Goal: Task Accomplishment & Management: Complete application form

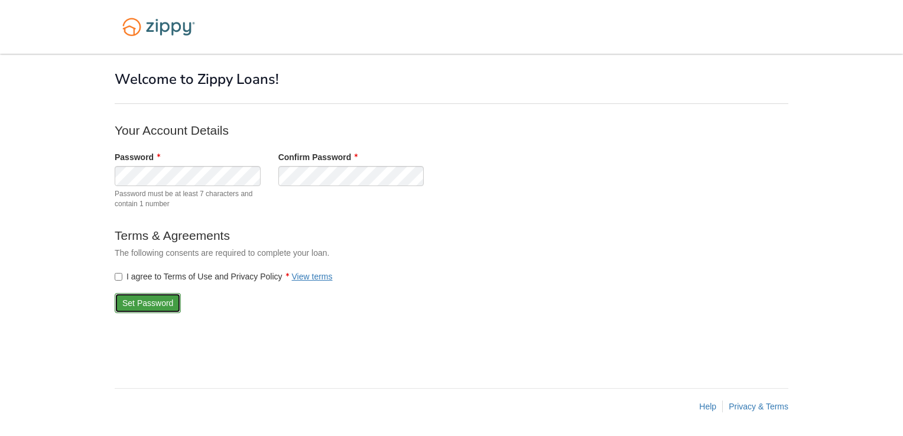
click at [155, 306] on button "Set Password" at bounding box center [148, 303] width 66 height 20
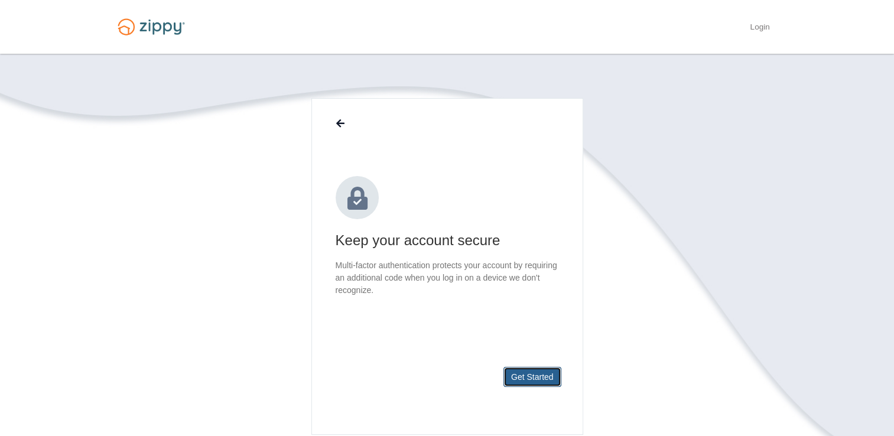
click at [515, 379] on button "Get Started" at bounding box center [532, 377] width 58 height 20
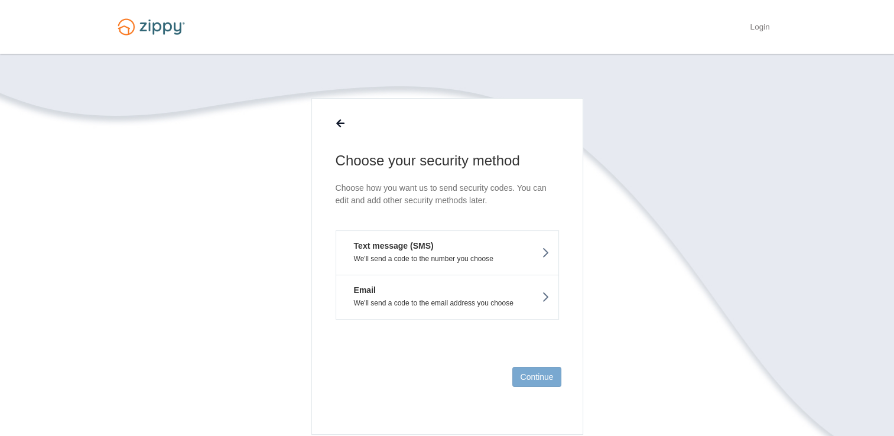
click at [448, 252] on button "Text message (SMS) We'll send a code to the number you choose" at bounding box center [447, 252] width 223 height 44
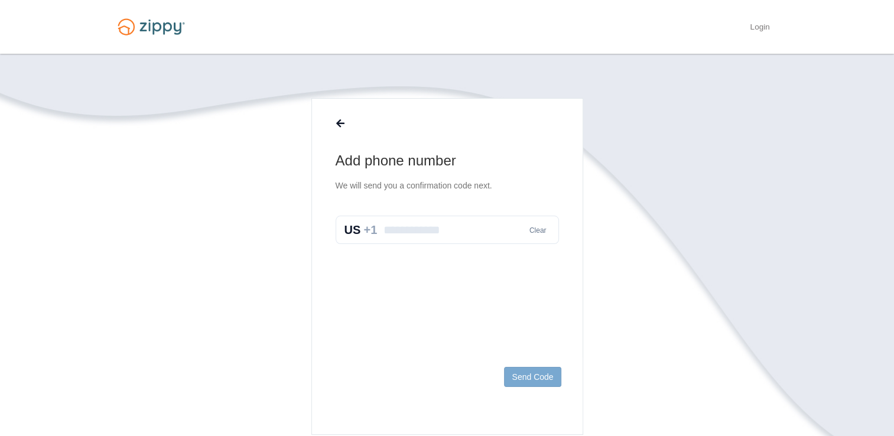
click at [433, 232] on input "text" at bounding box center [447, 230] width 223 height 28
type input "**********"
click at [534, 377] on button "Send Code" at bounding box center [532, 377] width 57 height 20
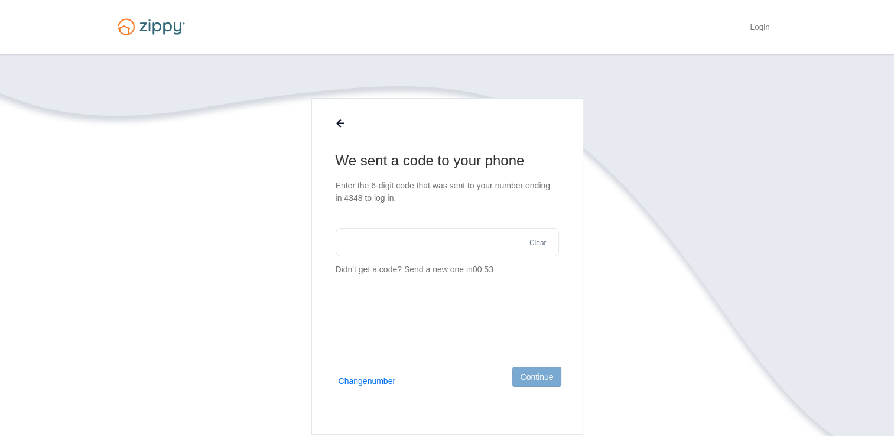
click at [443, 221] on section "We sent a code to your phone Enter the 6-digit code that was sent to your numbe…" at bounding box center [447, 213] width 223 height 125
click at [433, 240] on input "text" at bounding box center [447, 242] width 223 height 28
type input "******"
click at [539, 370] on button "Continue" at bounding box center [536, 377] width 48 height 20
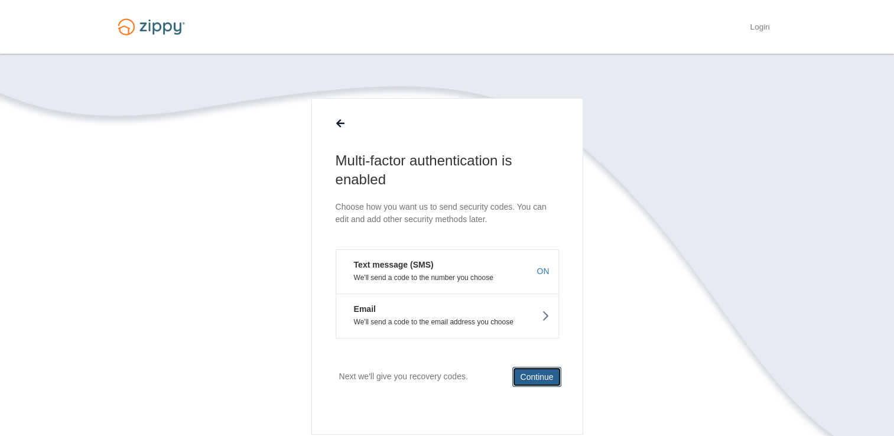
click at [545, 373] on button "Continue" at bounding box center [536, 377] width 48 height 20
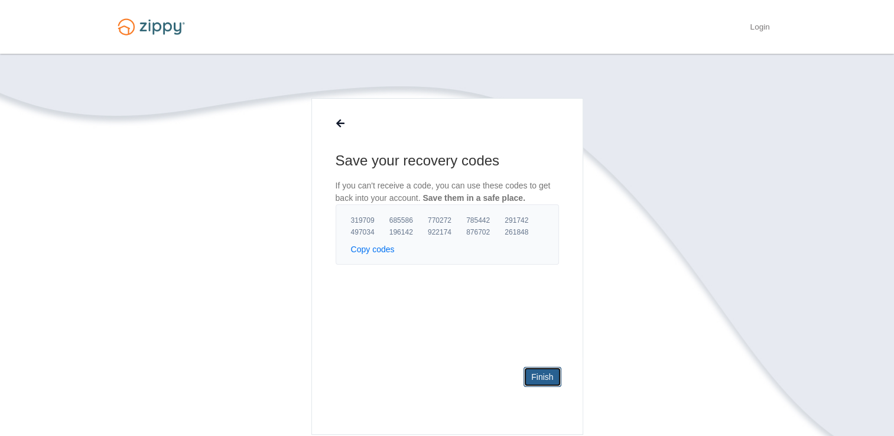
click at [546, 375] on link "Finish" at bounding box center [541, 377] width 37 height 20
